Goal: Task Accomplishment & Management: Use online tool/utility

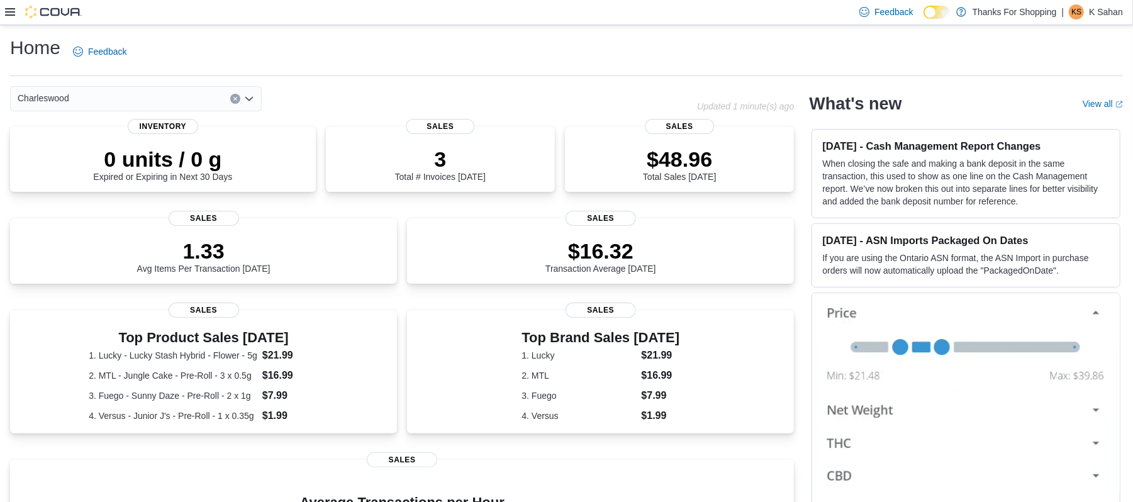
click at [10, 9] on icon at bounding box center [10, 12] width 10 height 8
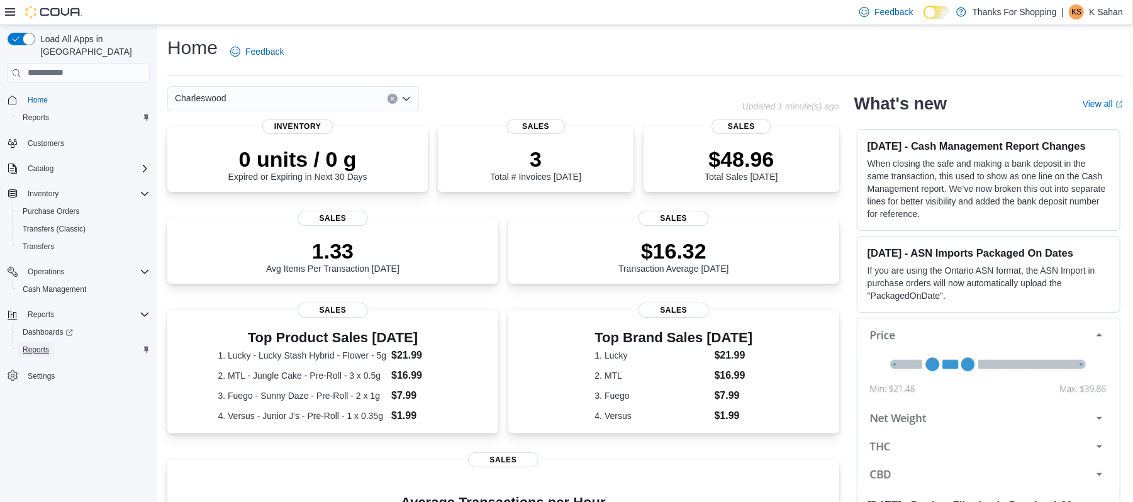
click at [31, 345] on span "Reports" at bounding box center [36, 350] width 26 height 10
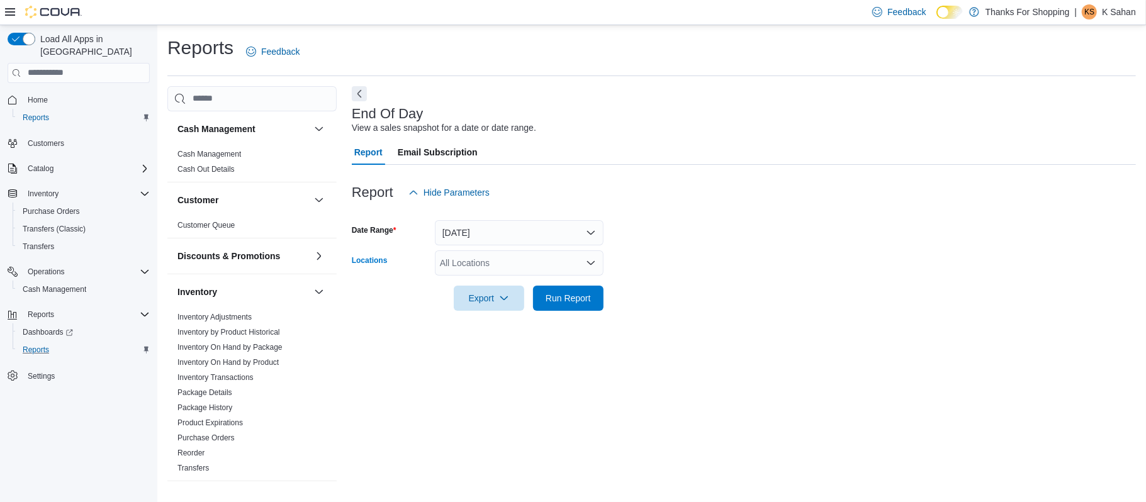
click at [491, 262] on div "All Locations" at bounding box center [519, 262] width 169 height 25
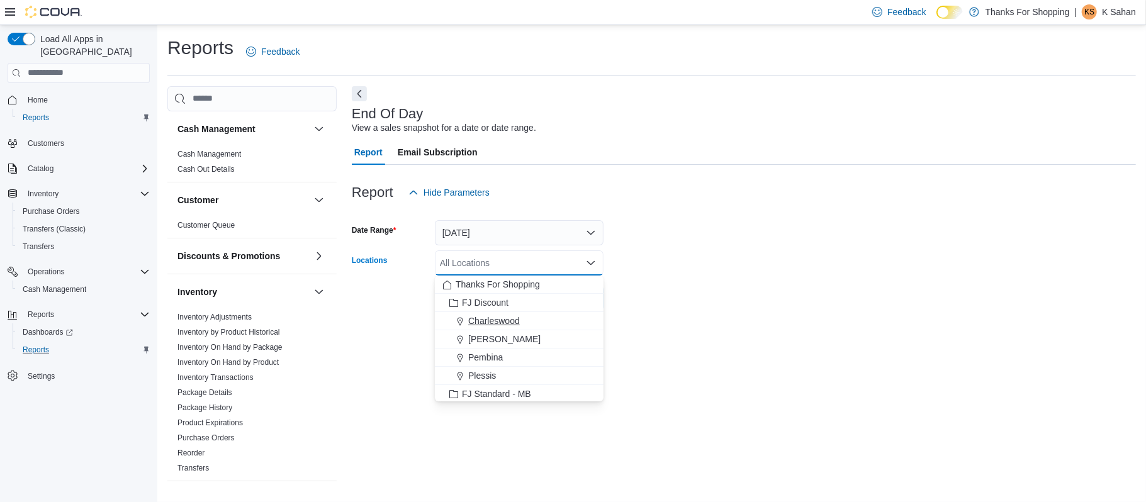
click at [513, 312] on button "Charleswood" at bounding box center [519, 321] width 169 height 18
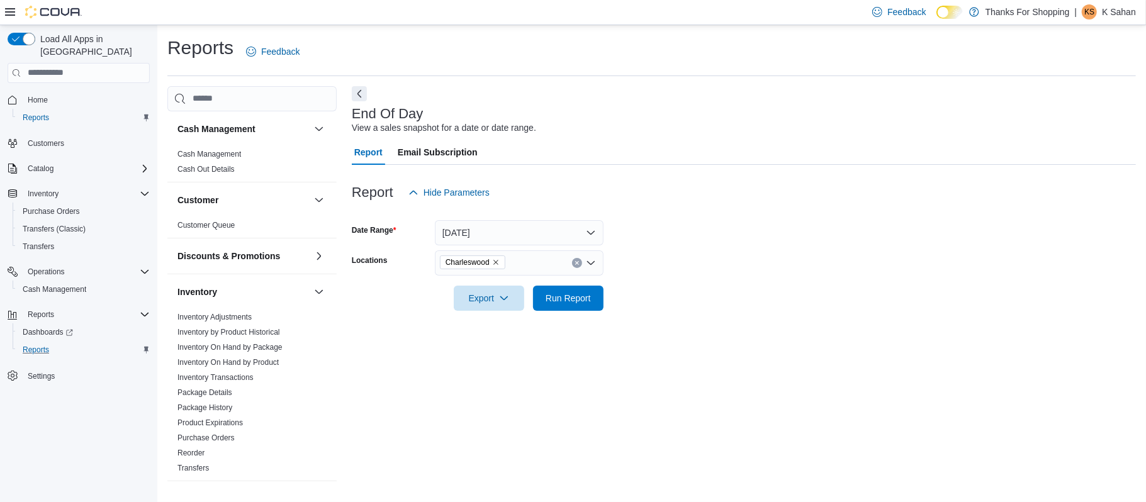
click at [625, 303] on form "Date Range [DATE] Locations Charleswood Export Run Report" at bounding box center [744, 258] width 784 height 106
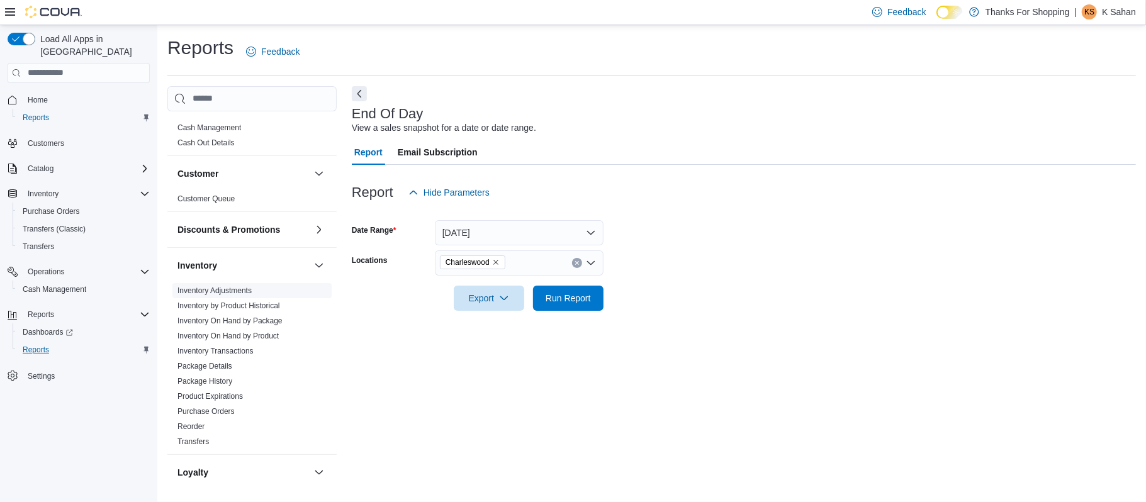
scroll to position [26, 0]
click at [274, 335] on link "Inventory On Hand by Product" at bounding box center [227, 336] width 101 height 9
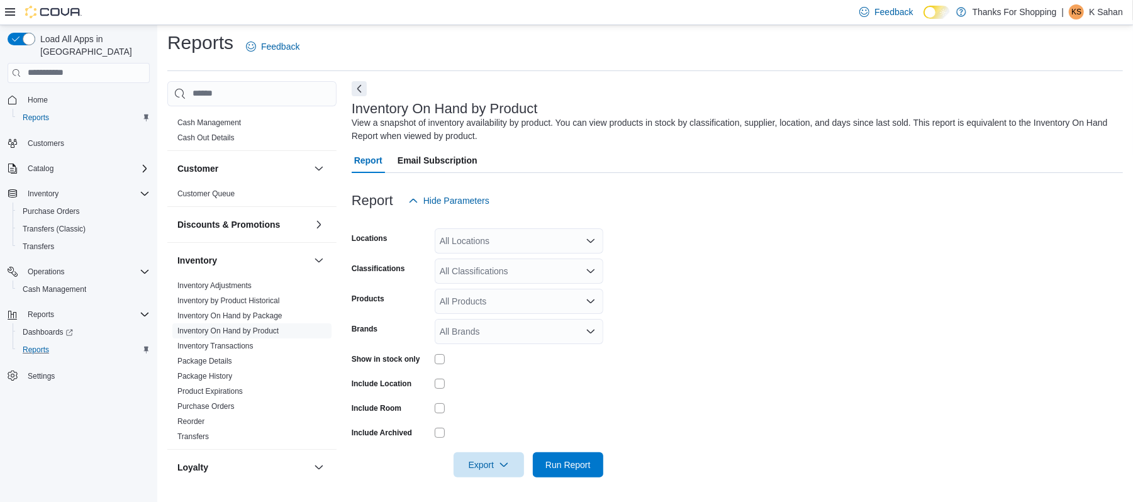
scroll to position [3, 0]
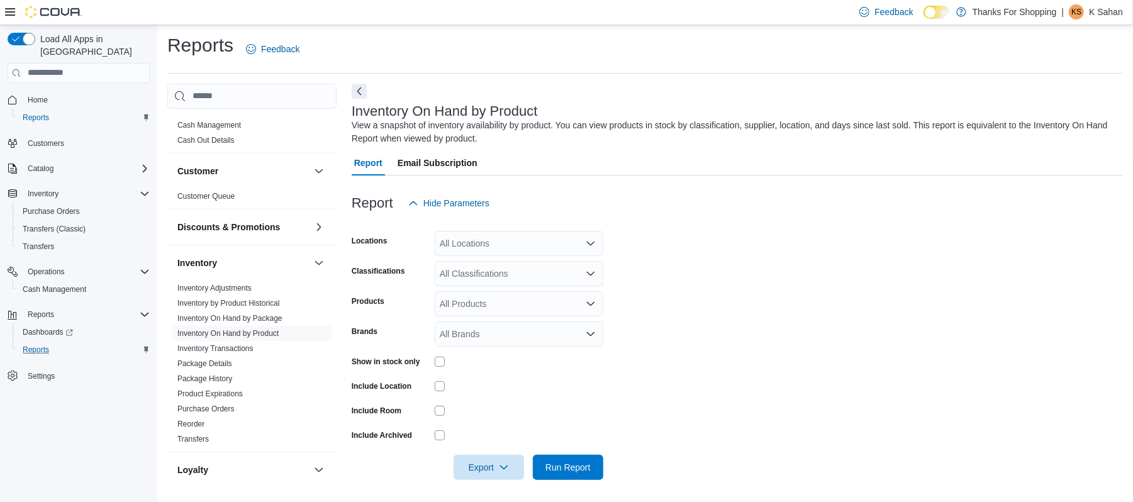
click at [507, 274] on div "All Classifications" at bounding box center [519, 273] width 169 height 25
type input "*"
type input "***"
click at [489, 315] on span "Beverages" at bounding box center [483, 313] width 42 height 13
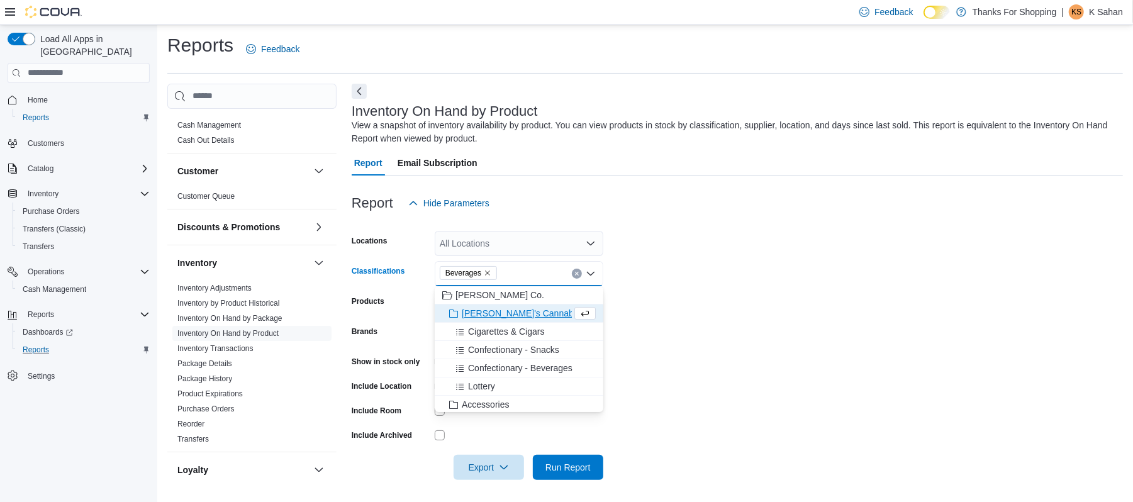
scroll to position [5, 0]
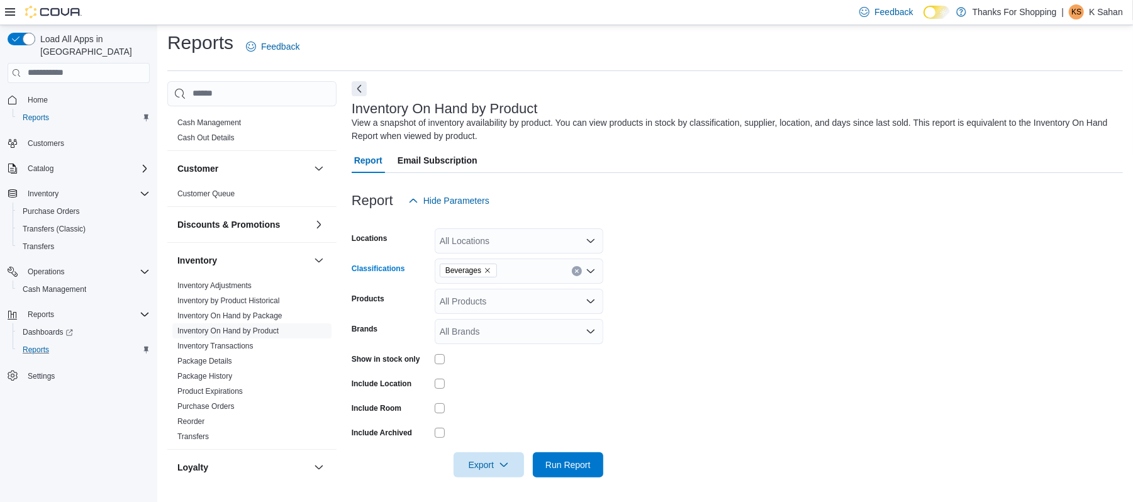
click at [636, 322] on form "Locations All Locations Classifications Beverages Combo box. Selected. [GEOGRAP…" at bounding box center [738, 345] width 772 height 264
click at [550, 234] on div "All Locations" at bounding box center [519, 240] width 169 height 25
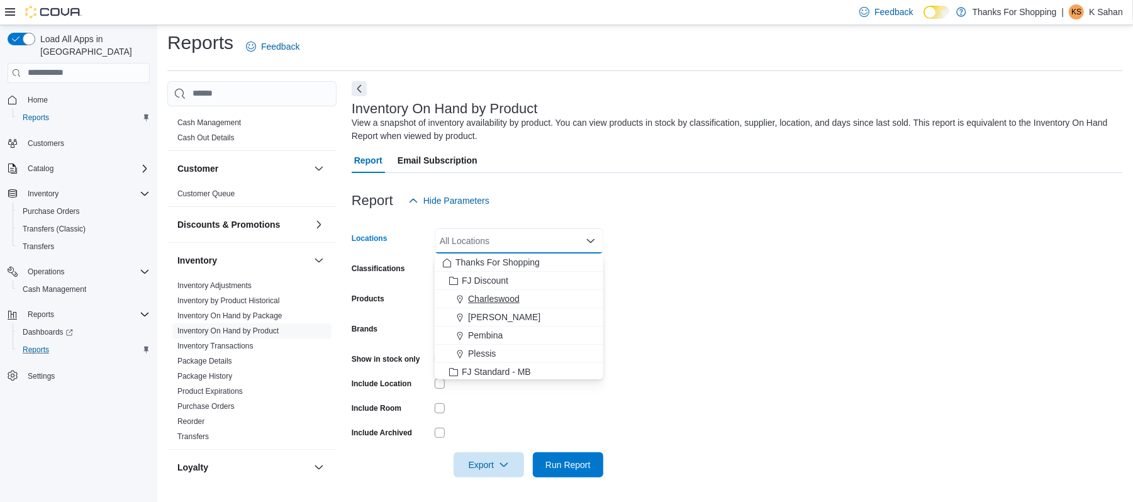
click at [502, 301] on span "Charleswood" at bounding box center [494, 299] width 52 height 13
click at [659, 296] on form "Locations [GEOGRAPHIC_DATA] Combo box. Selected. [GEOGRAPHIC_DATA]. Press Backs…" at bounding box center [738, 345] width 772 height 264
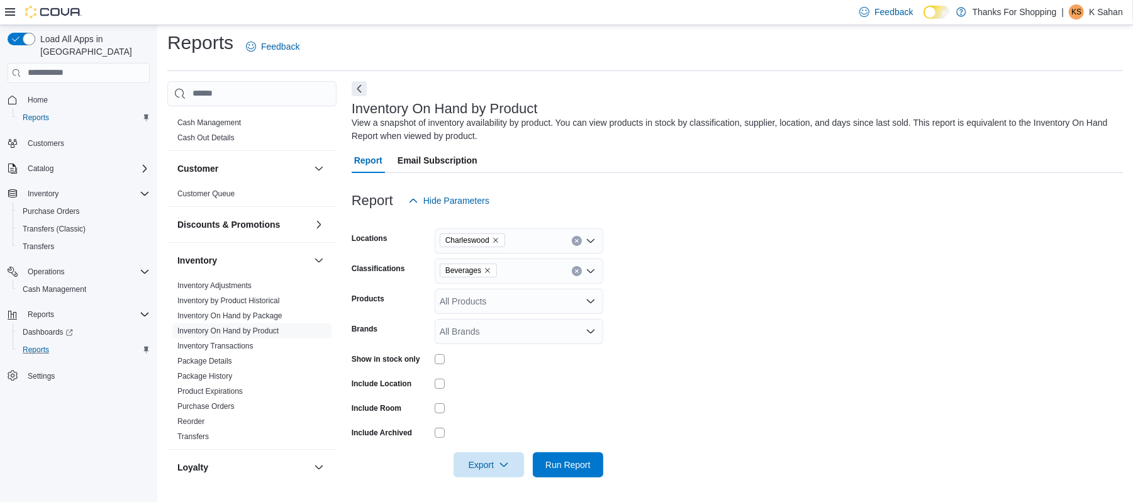
click at [432, 405] on div "Include Room" at bounding box center [478, 408] width 252 height 20
click at [562, 467] on span "Run Report" at bounding box center [568, 464] width 45 height 13
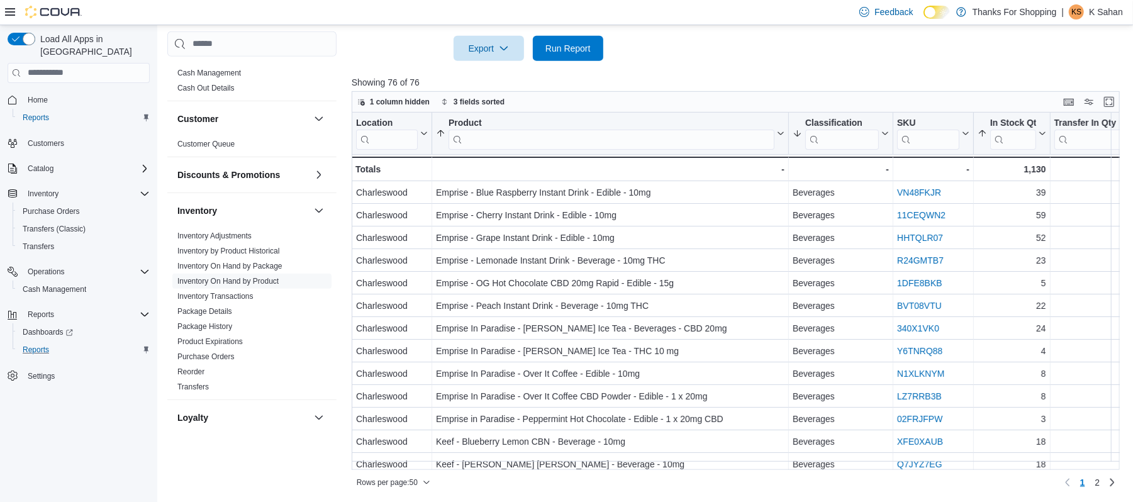
scroll to position [1, 0]
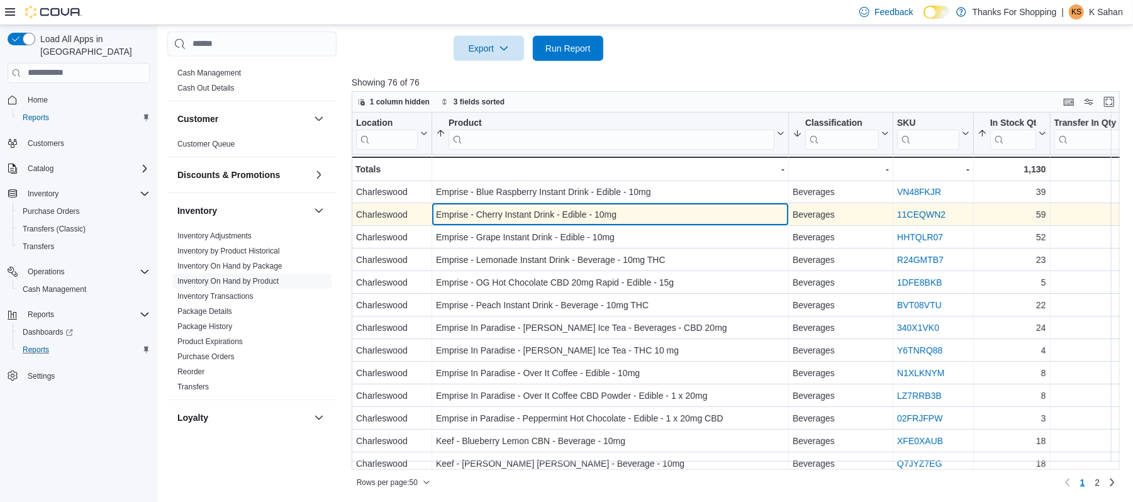
click at [670, 212] on div "Emprise - Cherry Instant Drink - Edible - 10mg" at bounding box center [610, 214] width 349 height 15
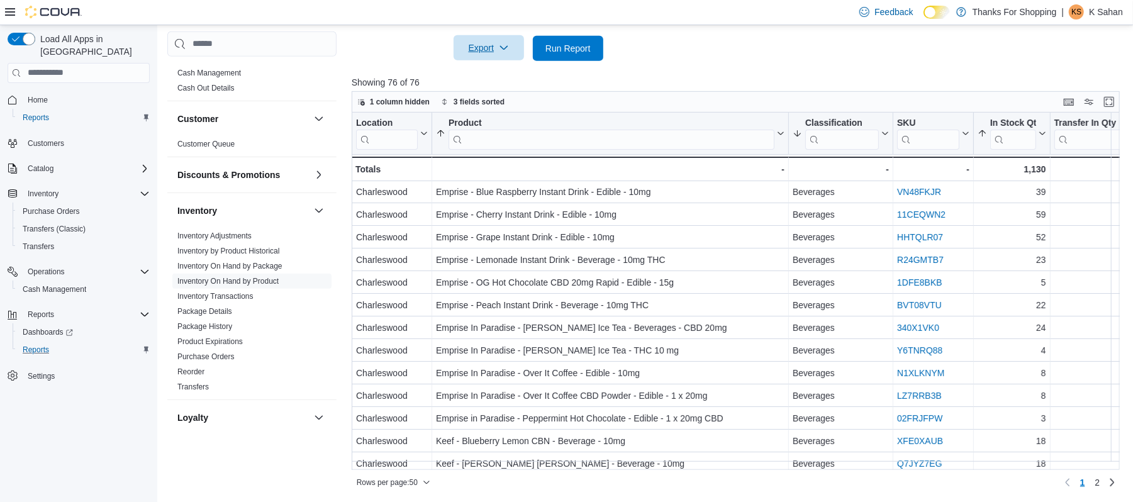
click at [474, 44] on span "Export" at bounding box center [488, 47] width 55 height 25
click at [510, 97] on span "Export to Csv" at bounding box center [491, 99] width 57 height 10
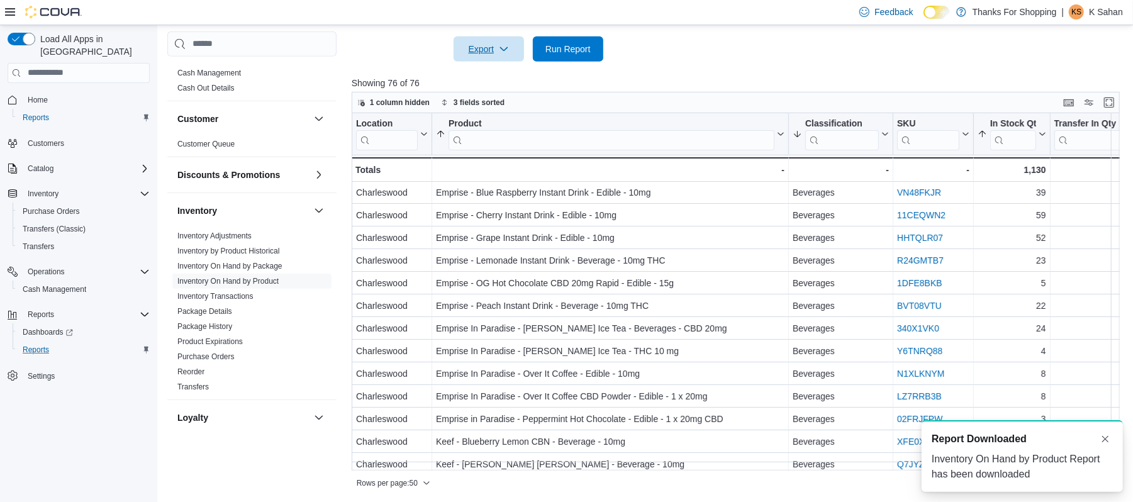
scroll to position [0, 0]
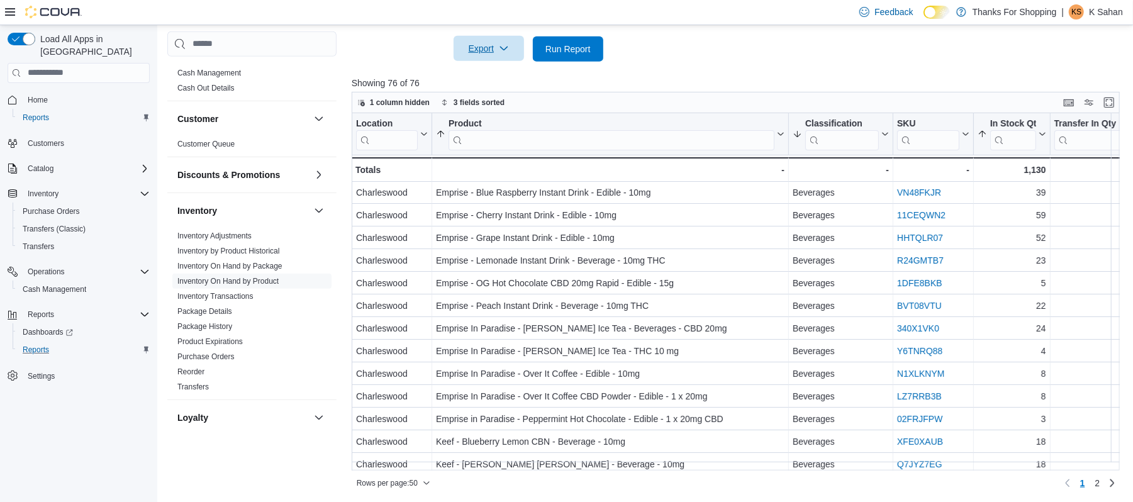
click at [481, 54] on span "Export" at bounding box center [488, 48] width 55 height 25
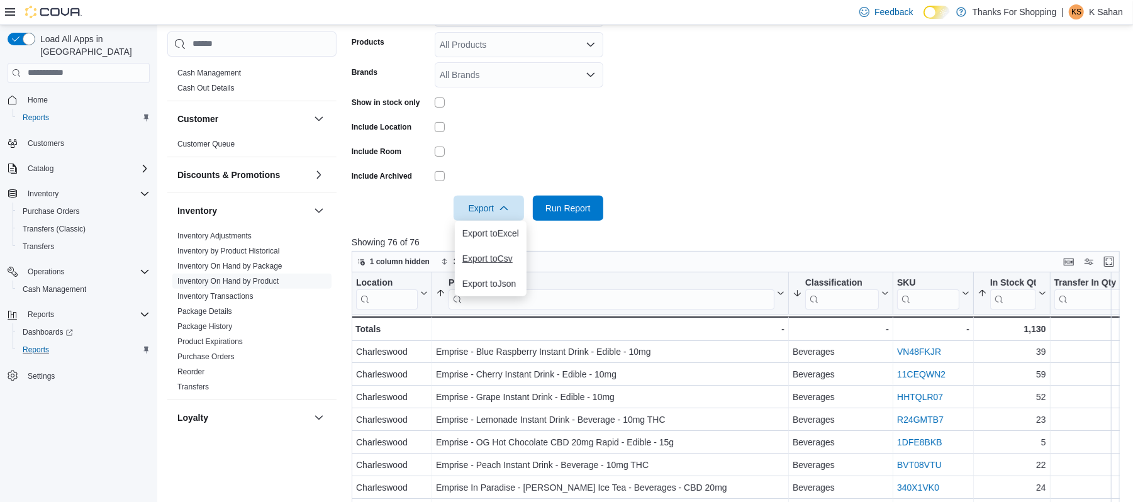
scroll to position [261, 0]
click at [516, 289] on span "Export to Json" at bounding box center [491, 285] width 57 height 10
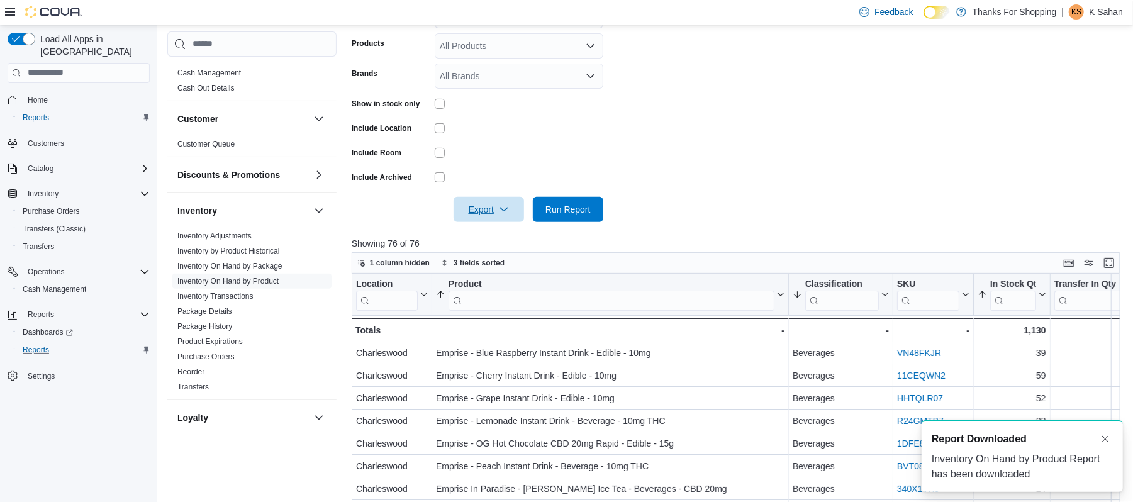
scroll to position [0, 0]
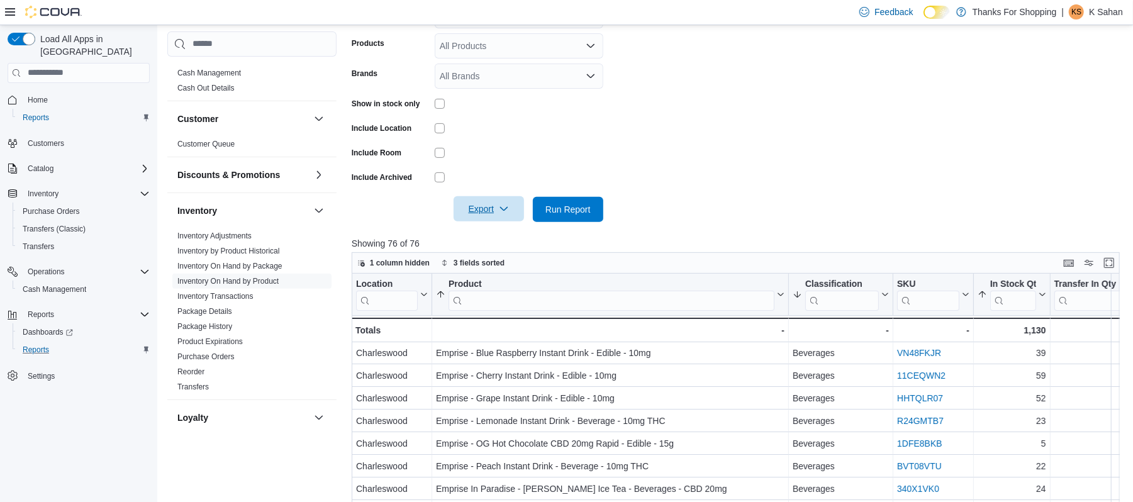
click at [495, 199] on span "Export" at bounding box center [488, 208] width 55 height 25
click at [496, 255] on span "Export to Csv" at bounding box center [491, 260] width 57 height 10
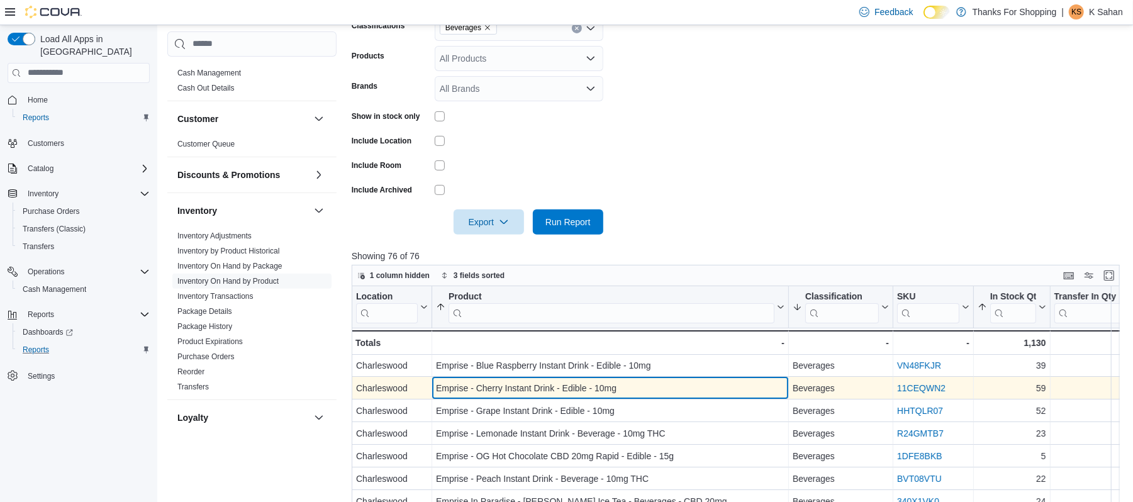
scroll to position [240, 0]
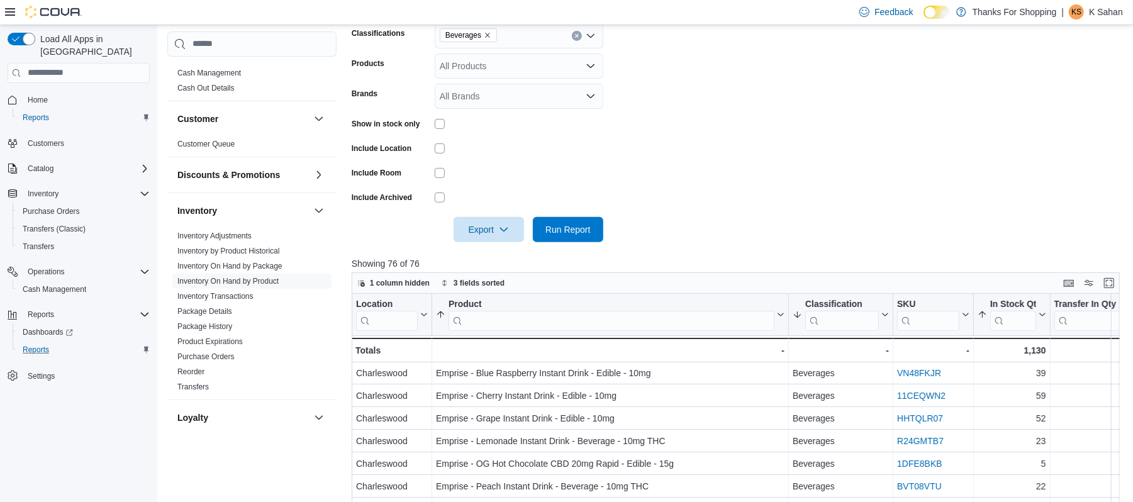
drag, startPoint x: 617, startPoint y: 212, endPoint x: 658, endPoint y: 74, distance: 144.4
click at [658, 74] on form "Locations Charleswood Classifications Beverages Products All Products Brands Al…" at bounding box center [740, 110] width 777 height 264
click at [509, 225] on span "Export" at bounding box center [488, 228] width 55 height 25
click at [670, 191] on form "Locations Charleswood Classifications Beverages Products All Products Brands Al…" at bounding box center [740, 110] width 777 height 264
click at [476, 230] on span "Export" at bounding box center [488, 228] width 55 height 25
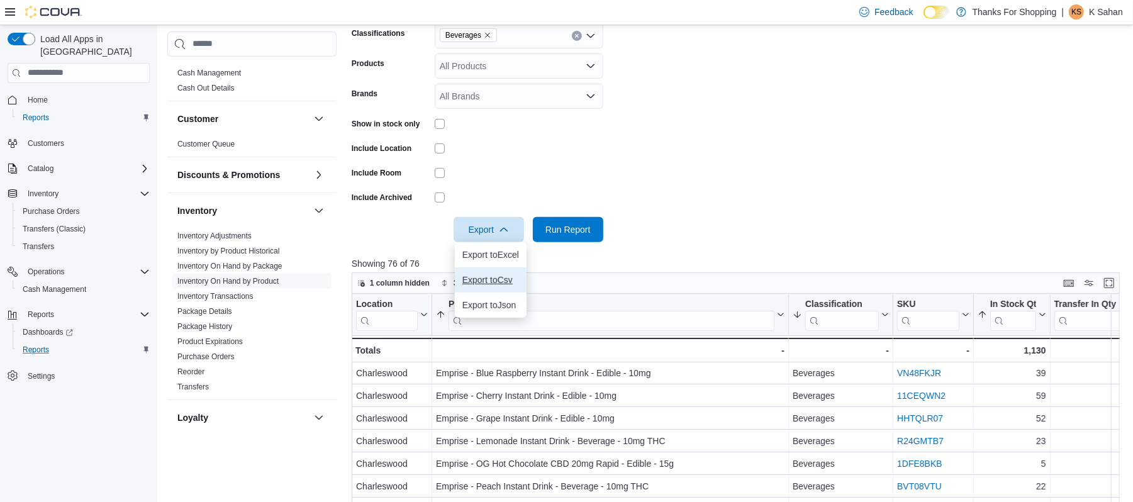
click at [512, 281] on span "Export to Csv" at bounding box center [491, 280] width 57 height 10
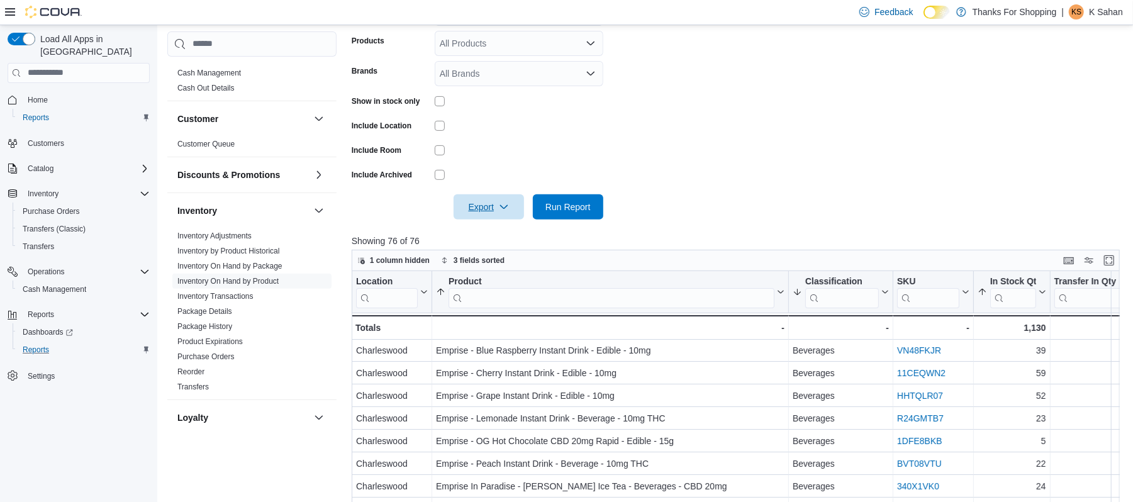
scroll to position [262, 0]
